Goal: Task Accomplishment & Management: Complete application form

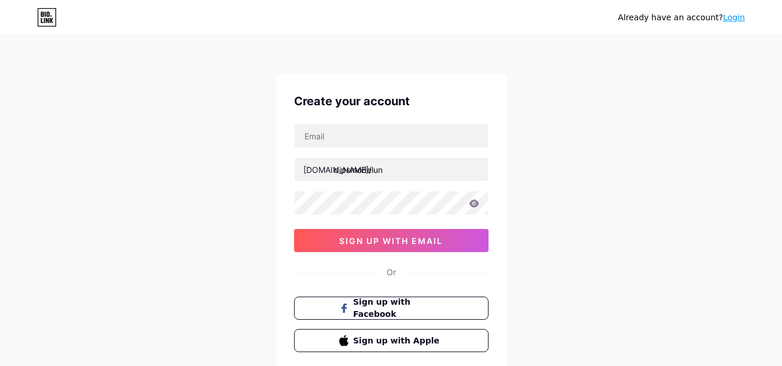
drag, startPoint x: 0, startPoint y: 0, endPoint x: 315, endPoint y: 324, distance: 451.4
click at [315, 324] on div "Create your account [DOMAIN_NAME]/ dipsmodelun sign up with email Or Sign up wi…" at bounding box center [390, 222] width 231 height 297
click at [508, 245] on div "Already have an account? Login Create your account [DOMAIN_NAME]/ dipsmodelun s…" at bounding box center [391, 221] width 782 height 443
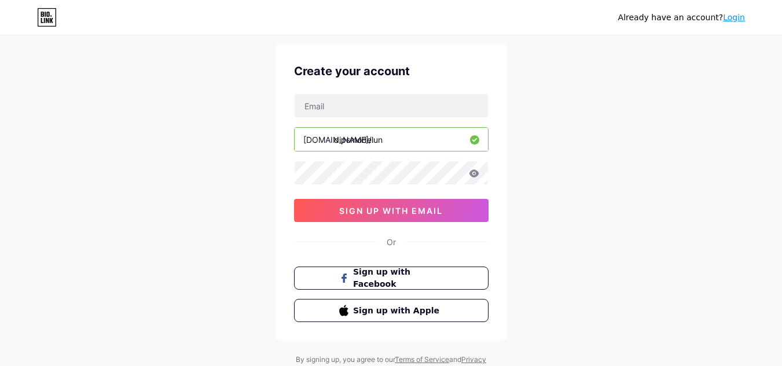
scroll to position [53, 0]
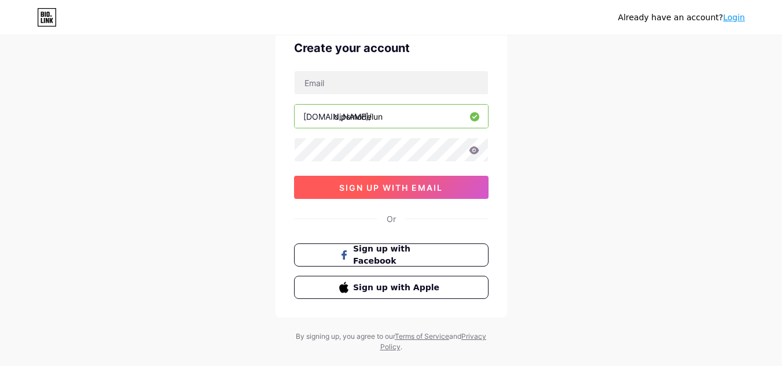
click at [406, 197] on button "sign up with email" at bounding box center [391, 187] width 194 height 23
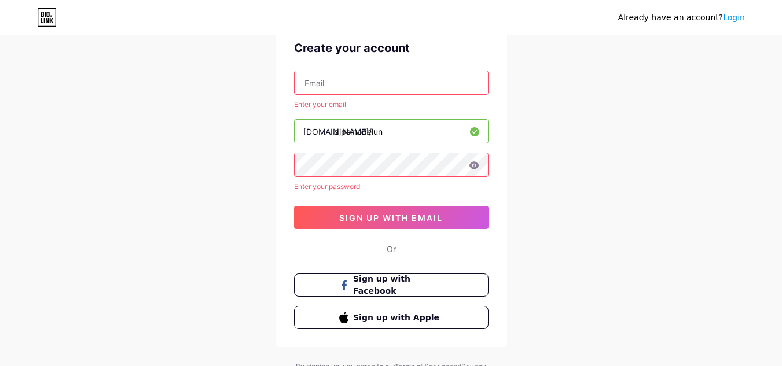
click at [332, 92] on input "text" at bounding box center [391, 82] width 193 height 23
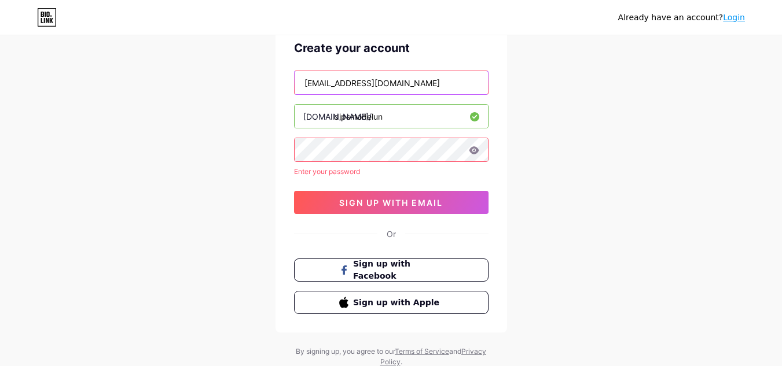
type input "[EMAIL_ADDRESS][DOMAIN_NAME]"
click at [277, 209] on div "Create your account [EMAIL_ADDRESS][DOMAIN_NAME] [DOMAIN_NAME]/ dipsmodelun Ent…" at bounding box center [390, 177] width 231 height 312
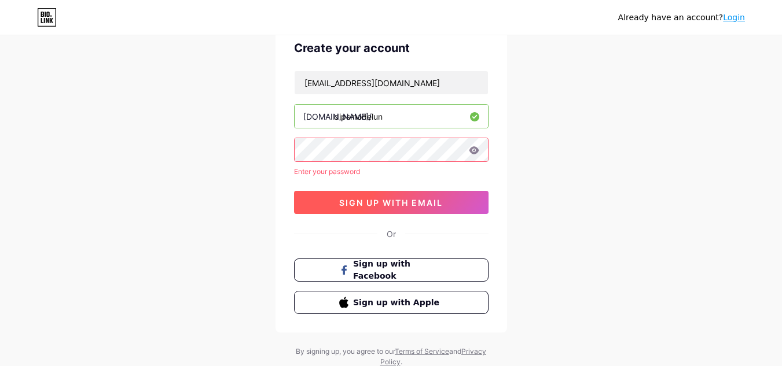
click at [314, 204] on button "sign up with email" at bounding box center [391, 202] width 194 height 23
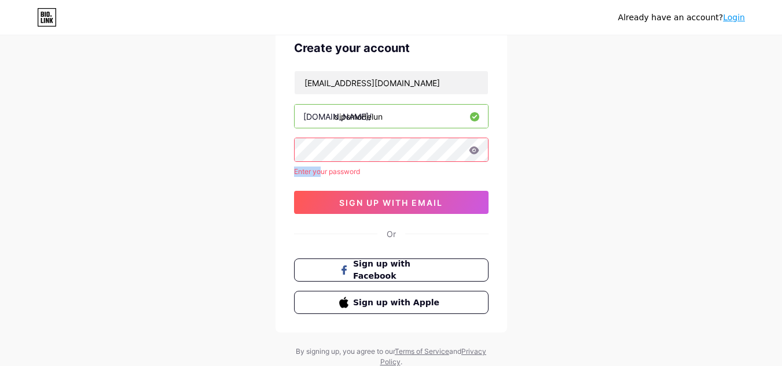
click at [311, 149] on div "[EMAIL_ADDRESS][DOMAIN_NAME] [DOMAIN_NAME]/ dipsmodelun Enter your password 0cA…" at bounding box center [391, 143] width 194 height 144
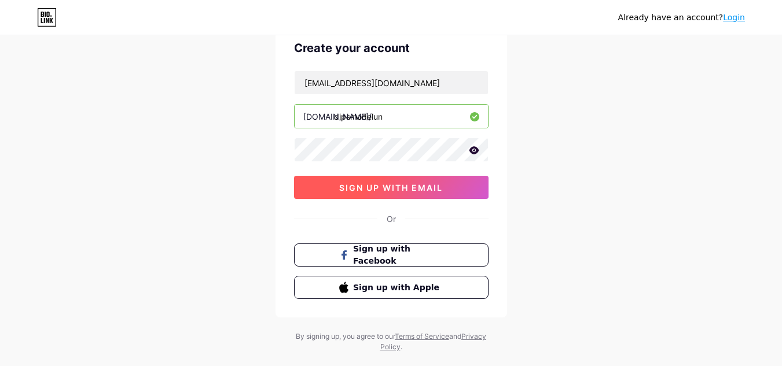
click at [383, 185] on span "sign up with email" at bounding box center [391, 188] width 104 height 10
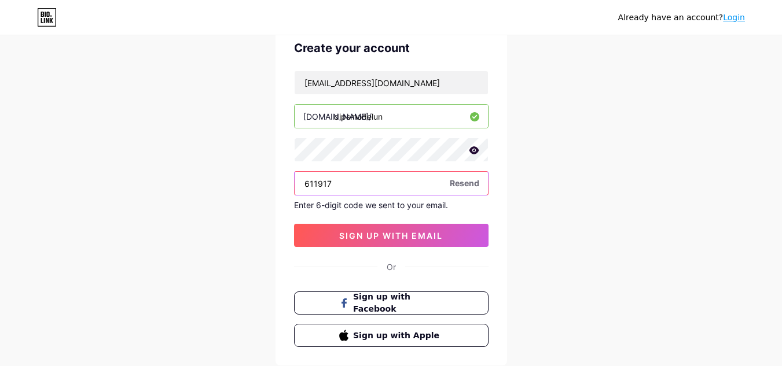
type input "611917"
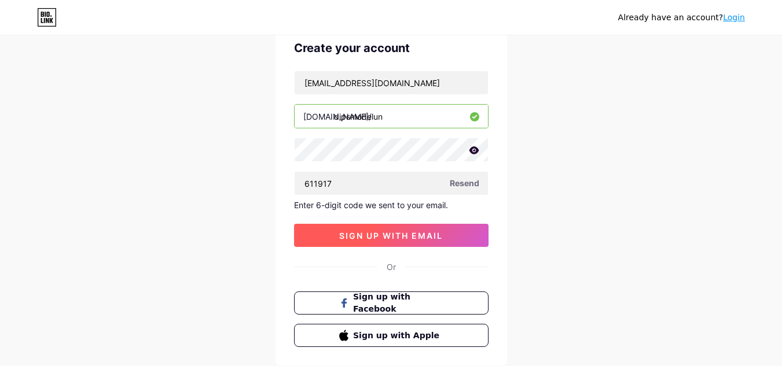
click at [389, 247] on button "sign up with email" at bounding box center [391, 235] width 194 height 23
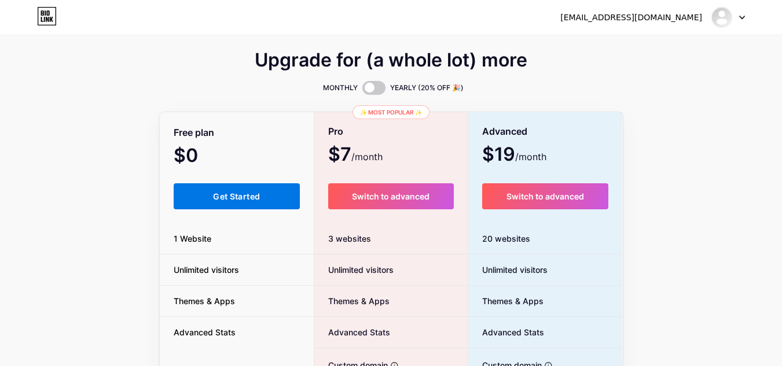
click at [209, 204] on button "Get Started" at bounding box center [237, 196] width 127 height 26
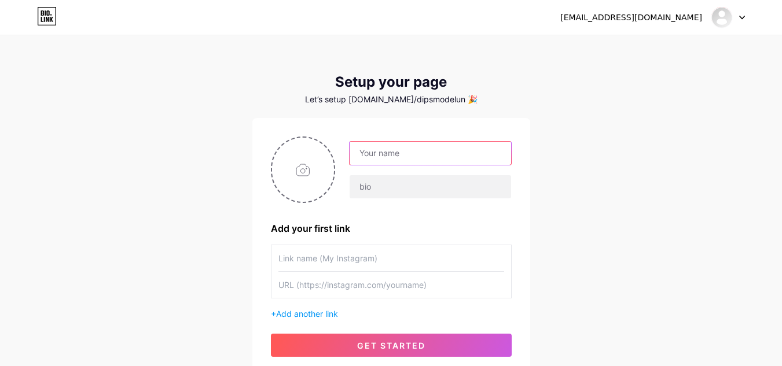
click at [385, 155] on input "text" at bounding box center [430, 153] width 161 height 23
type input "DIPS MUUN"
click at [316, 168] on input "file" at bounding box center [303, 170] width 63 height 64
type input "C:\fakepath\dips mun logo.jpg"
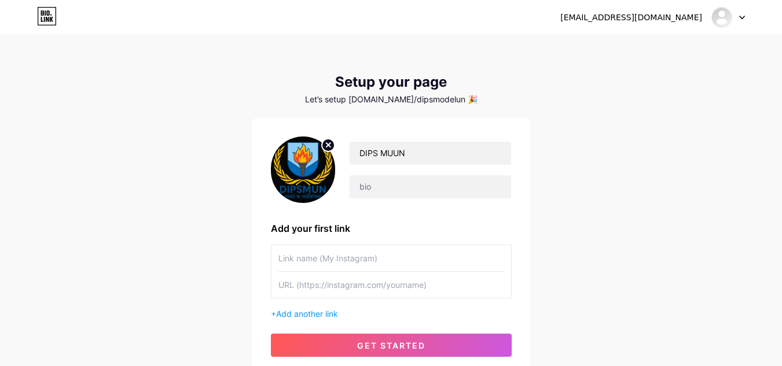
click at [406, 263] on input "text" at bounding box center [391, 258] width 226 height 26
click at [179, 288] on div "[EMAIL_ADDRESS][DOMAIN_NAME] Dashboard Logout Setup your page Let’s setup [DOMA…" at bounding box center [391, 206] width 782 height 413
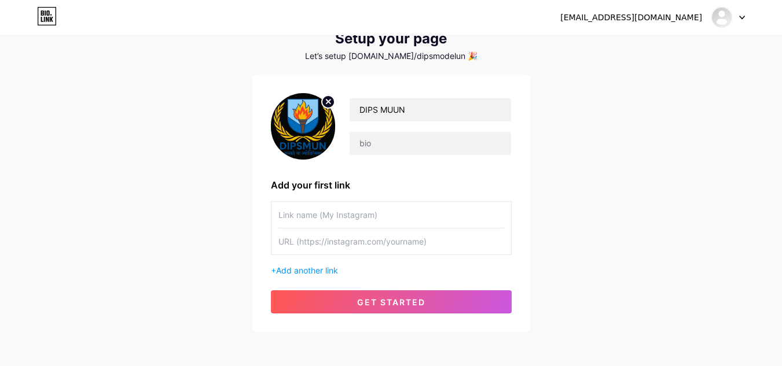
scroll to position [46, 0]
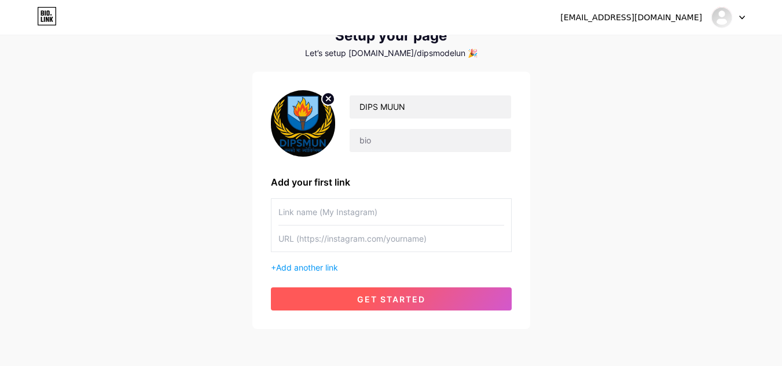
click at [295, 290] on button "get started" at bounding box center [391, 299] width 241 height 23
